Goal: Task Accomplishment & Management: Manage account settings

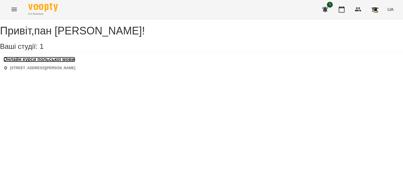
click at [70, 62] on h3 "Онлайн курси польської мови" at bounding box center [40, 59] width 72 height 5
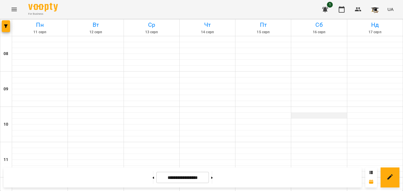
scroll to position [295, 0]
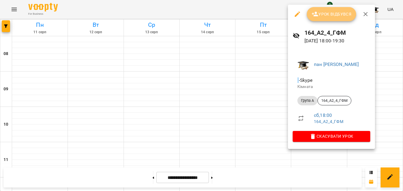
click at [325, 13] on span "Урок відбувся" at bounding box center [331, 14] width 40 height 7
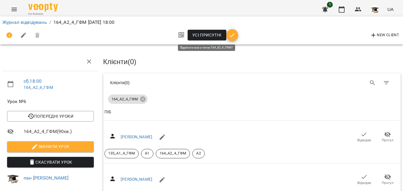
click at [204, 33] on span "Усі присутні" at bounding box center [206, 35] width 29 height 7
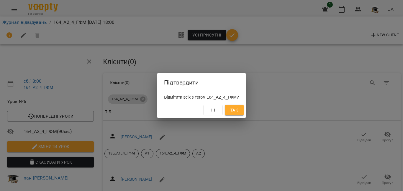
click at [237, 112] on span "Так" at bounding box center [234, 110] width 8 height 7
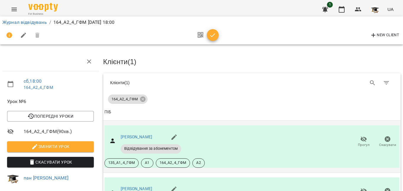
click at [360, 141] on icon "button" at bounding box center [363, 140] width 6 height 6
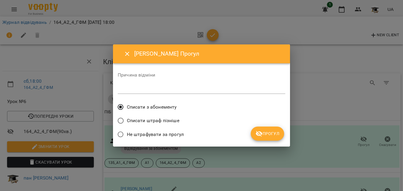
drag, startPoint x: 160, startPoint y: 121, endPoint x: 171, endPoint y: 125, distance: 11.1
click at [160, 121] on span "Списати штраф пізніше" at bounding box center [153, 120] width 53 height 7
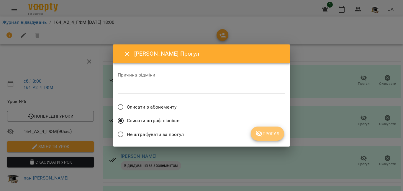
click at [262, 131] on icon "submit" at bounding box center [258, 133] width 7 height 7
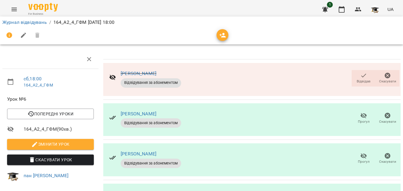
scroll to position [162, 0]
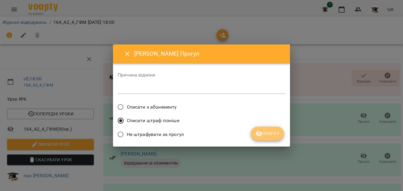
click at [267, 134] on span "Прогул" at bounding box center [267, 133] width 24 height 7
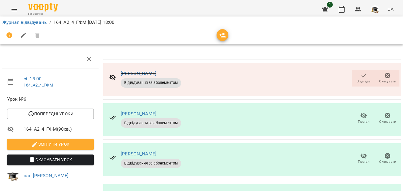
scroll to position [0, 0]
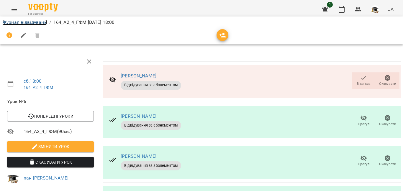
click at [34, 24] on link "Журнал відвідувань" at bounding box center [24, 22] width 45 height 6
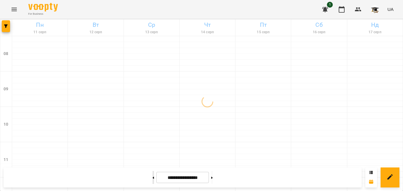
click at [152, 175] on button at bounding box center [152, 177] width 1 height 13
click at [213, 176] on button at bounding box center [211, 177] width 1 height 13
click at [152, 178] on button at bounding box center [152, 177] width 1 height 13
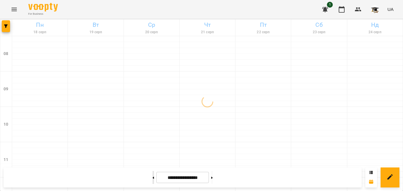
type input "**********"
